Goal: Find specific page/section: Find specific page/section

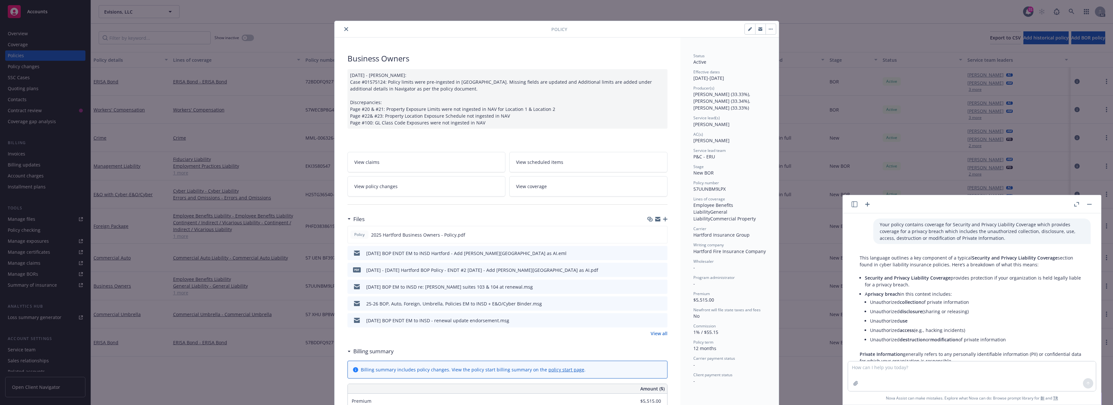
scroll to position [188, 0]
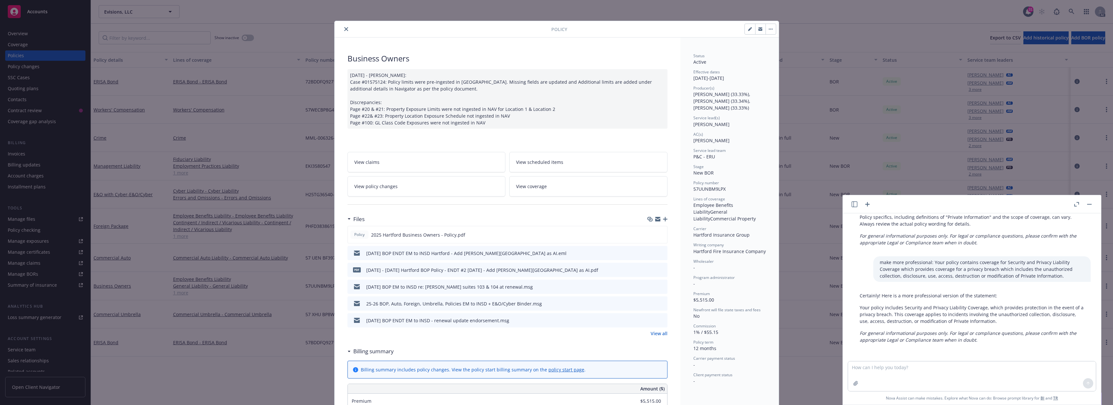
click at [344, 28] on icon "close" at bounding box center [346, 29] width 4 height 4
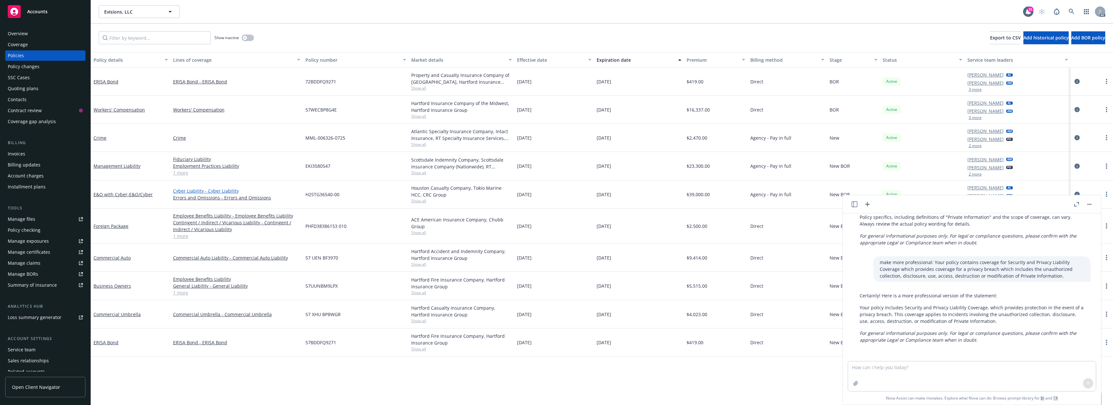
click at [212, 193] on link "Cyber Liability - Cyber Liability" at bounding box center [236, 191] width 127 height 7
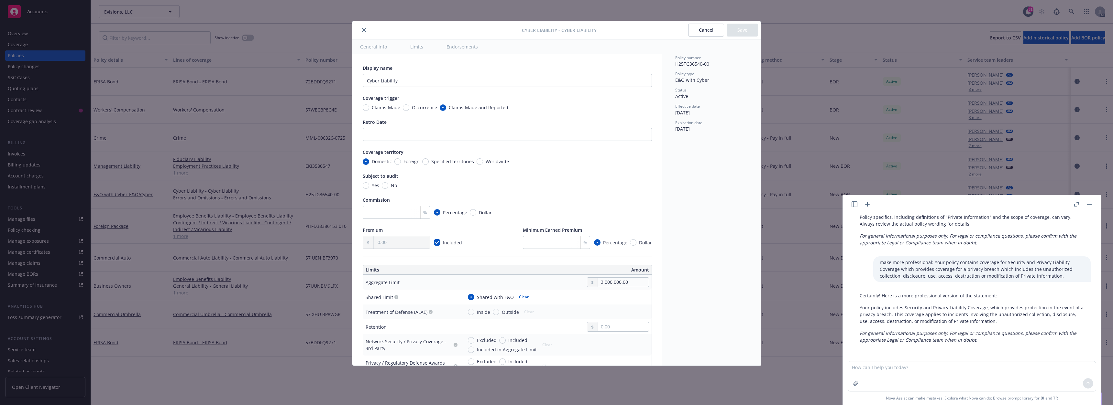
type textarea "x"
click at [363, 27] on button "close" at bounding box center [364, 30] width 8 height 8
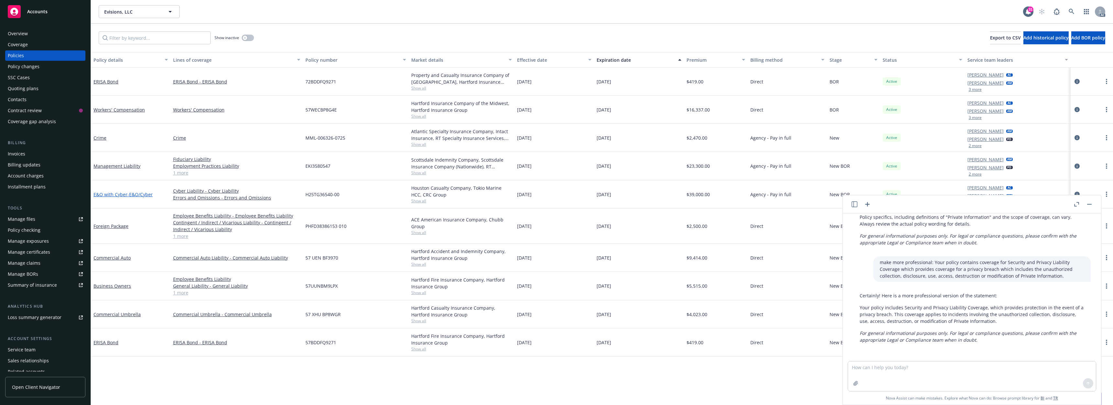
click at [128, 196] on span "- E&O/Cyber" at bounding box center [140, 195] width 25 height 6
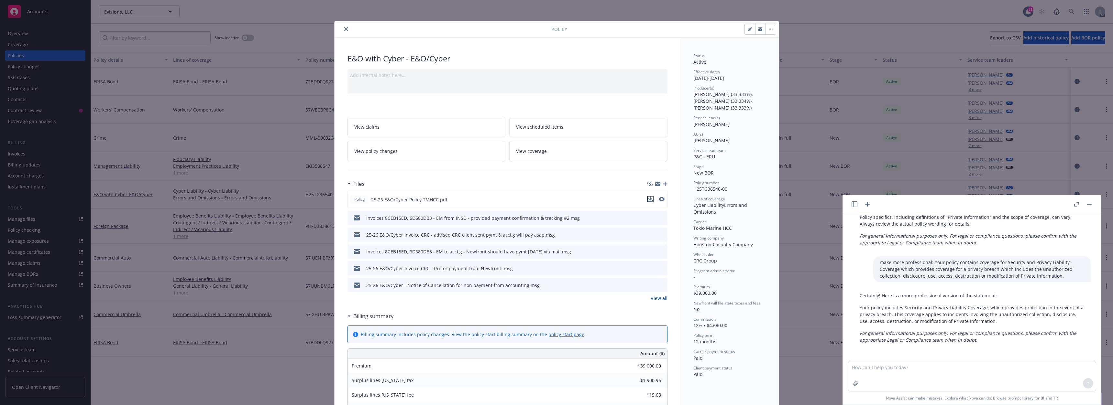
click at [648, 198] on icon "download file" at bounding box center [650, 199] width 5 height 5
click at [343, 27] on button "close" at bounding box center [346, 29] width 8 height 8
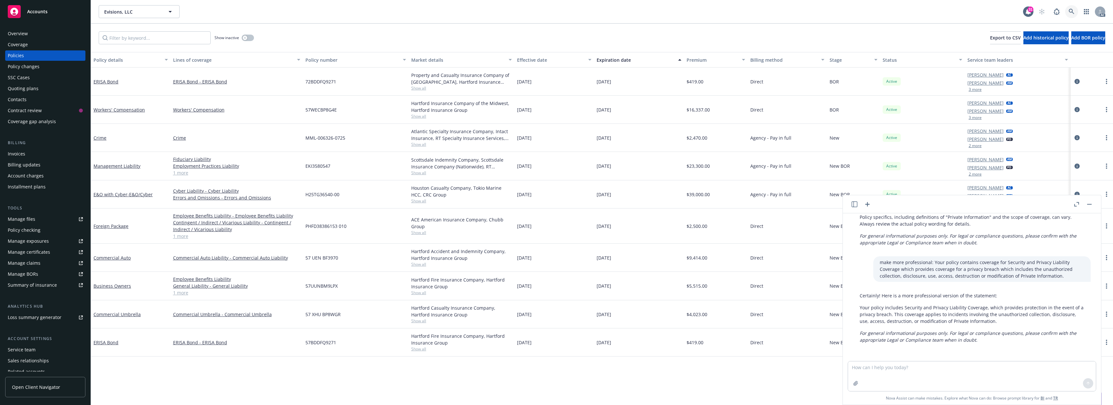
click at [1072, 12] on icon at bounding box center [1072, 12] width 6 height 6
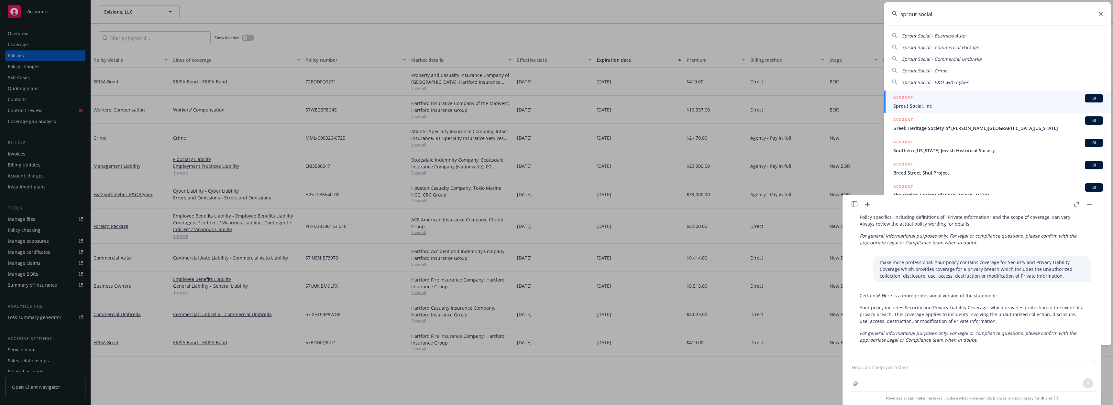
type input "sprout social"
click at [924, 97] on div "ACCOUNT BI" at bounding box center [998, 98] width 210 height 8
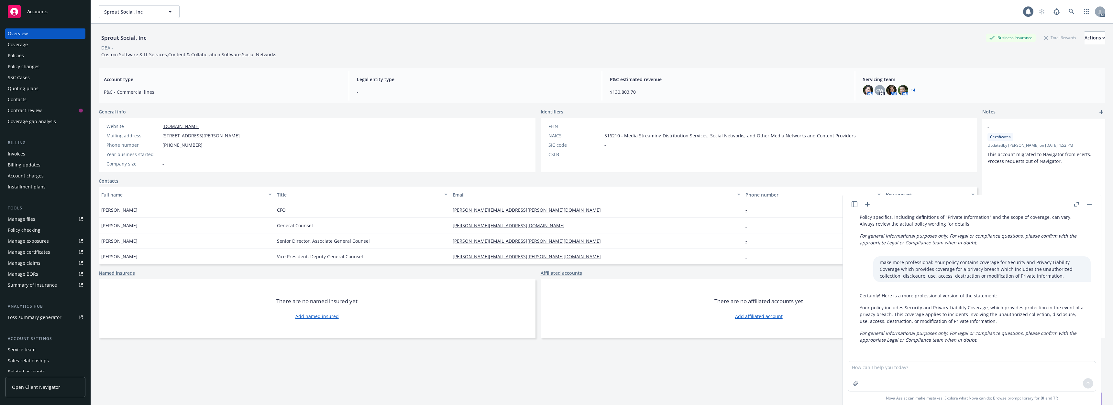
click at [29, 58] on div "Policies" at bounding box center [45, 55] width 75 height 10
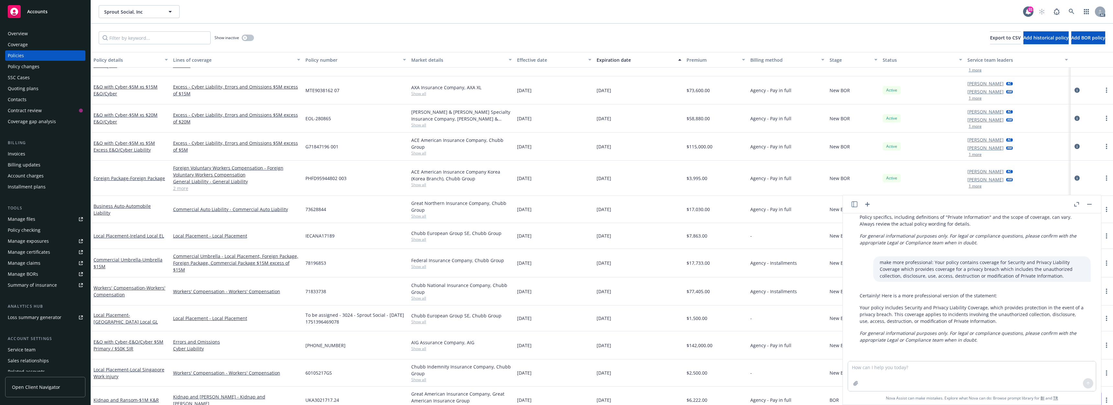
scroll to position [235, 0]
